Goal: Use online tool/utility: Utilize a website feature to perform a specific function

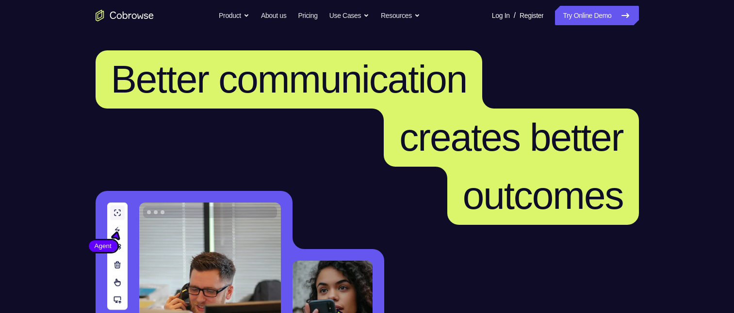
click at [579, 12] on link "Try Online Demo" at bounding box center [596, 15] width 83 height 19
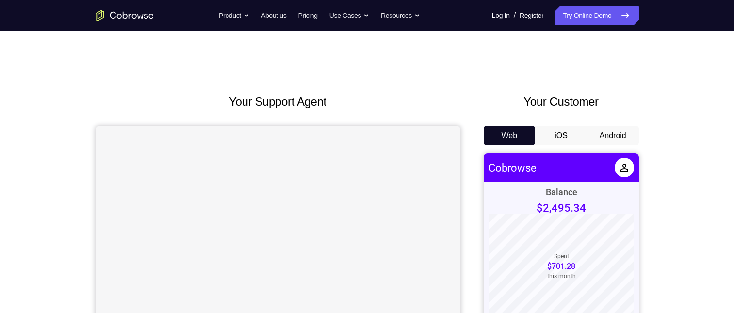
click at [611, 129] on button "Android" at bounding box center [613, 135] width 52 height 19
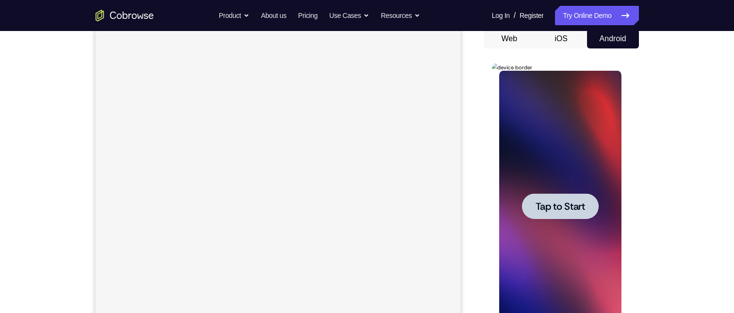
click at [567, 206] on span "Tap to Start" at bounding box center [560, 207] width 49 height 10
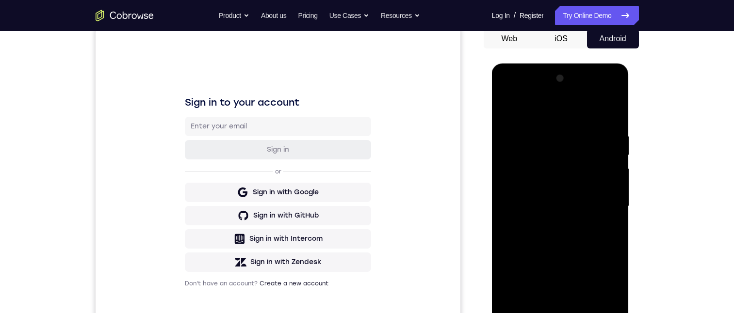
scroll to position [146, 0]
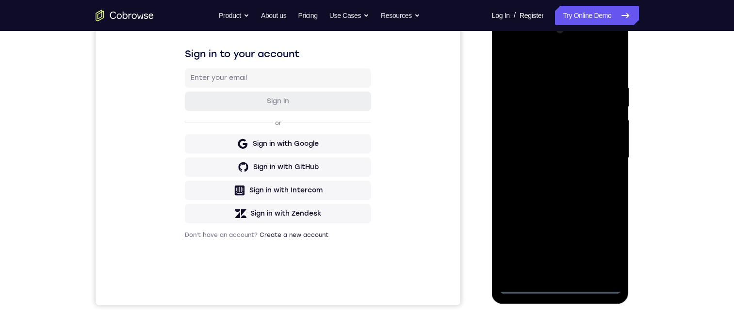
click at [560, 283] on div at bounding box center [560, 158] width 122 height 272
click at [558, 286] on div at bounding box center [560, 158] width 122 height 272
click at [559, 285] on div at bounding box center [560, 158] width 122 height 272
click at [559, 280] on div at bounding box center [560, 158] width 122 height 272
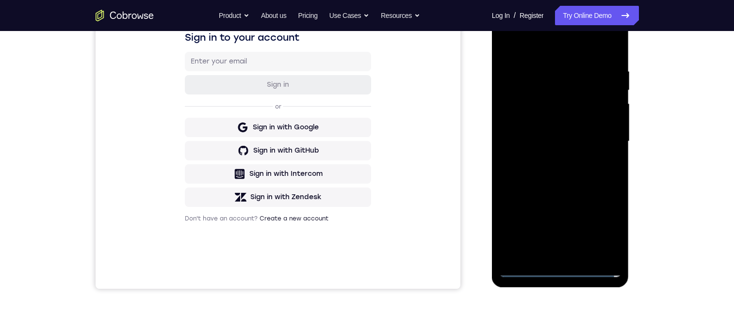
drag, startPoint x: 611, startPoint y: 244, endPoint x: 757, endPoint y: 120, distance: 191.4
click at [611, 244] on div at bounding box center [560, 142] width 122 height 272
click at [604, 228] on div at bounding box center [560, 142] width 122 height 272
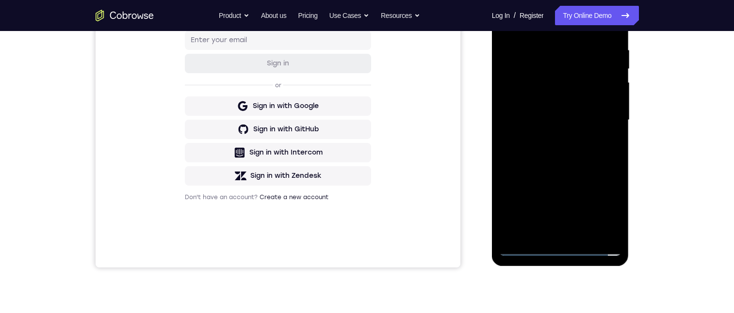
click at [598, 206] on div at bounding box center [560, 120] width 122 height 272
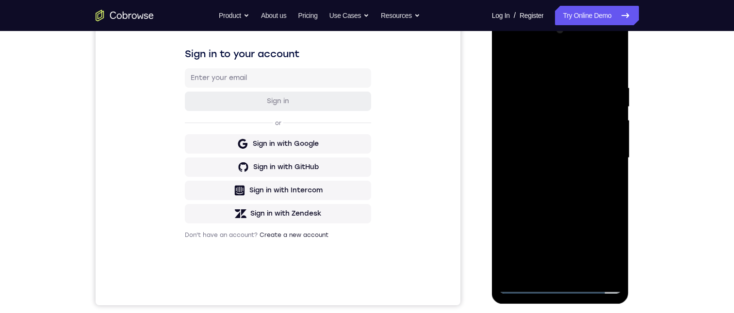
scroll to position [95, 0]
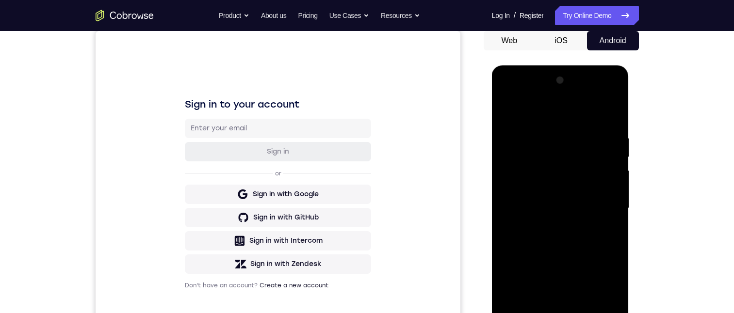
click at [524, 93] on div at bounding box center [560, 209] width 122 height 272
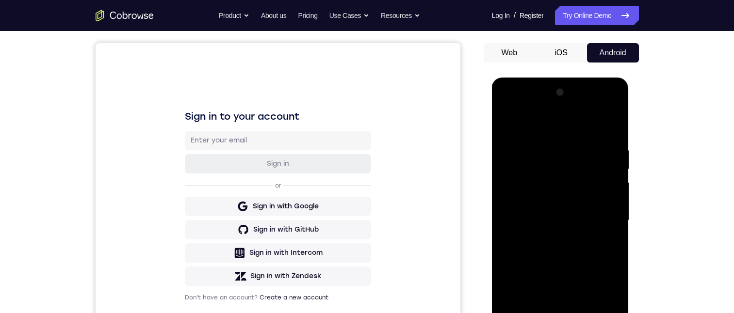
scroll to position [157, 0]
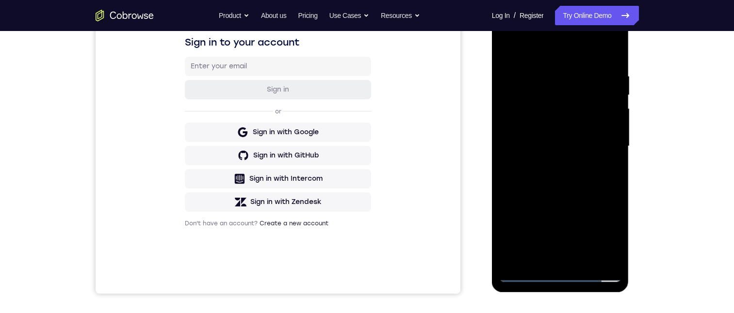
click at [600, 136] on div at bounding box center [560, 147] width 122 height 272
click at [599, 139] on div at bounding box center [560, 147] width 122 height 272
click at [598, 139] on div at bounding box center [560, 147] width 122 height 272
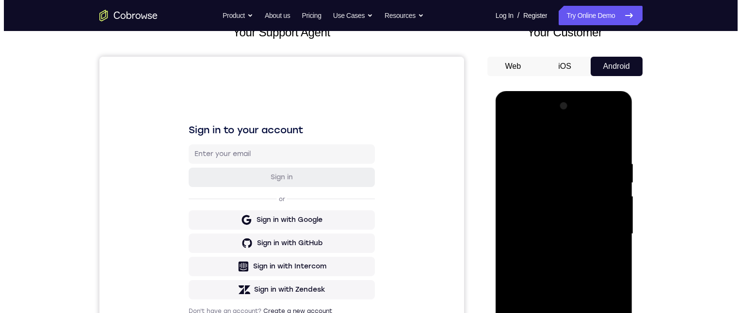
scroll to position [0, 0]
